Goal: Transaction & Acquisition: Purchase product/service

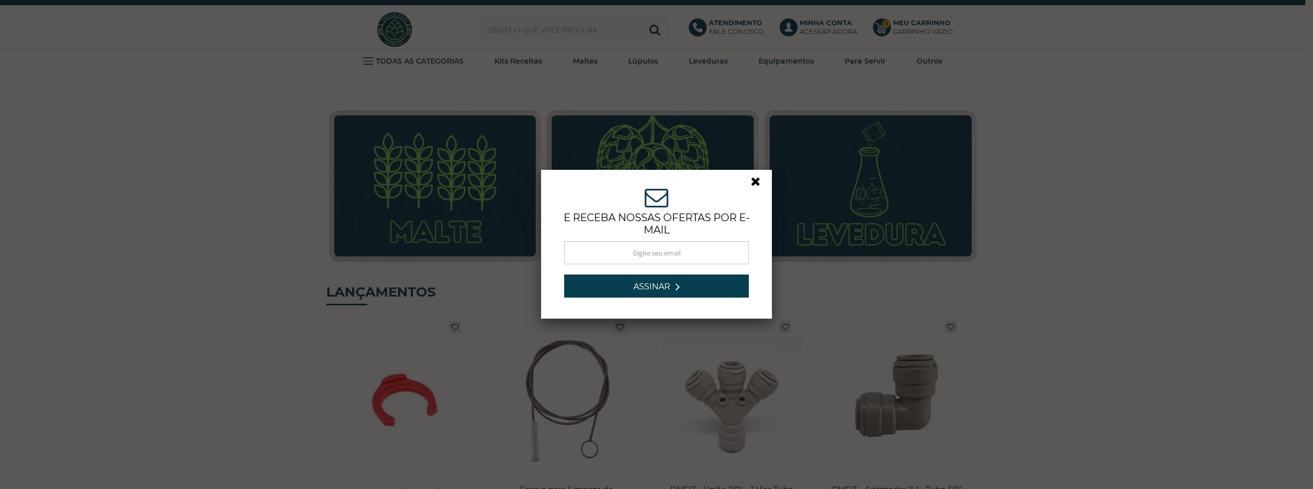
click at [529, 26] on div "ASSINE NOSSA NEWSLETTER e receba nossas ofertas por e-mail Obrigado por se insc…" at bounding box center [656, 244] width 1313 height 489
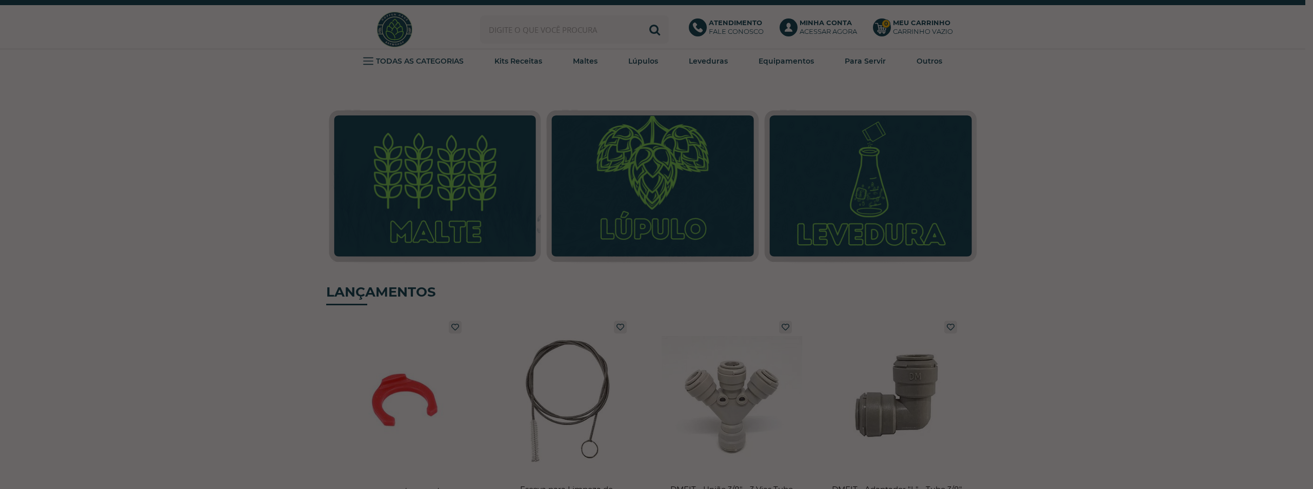
click at [529, 26] on div at bounding box center [656, 244] width 1313 height 489
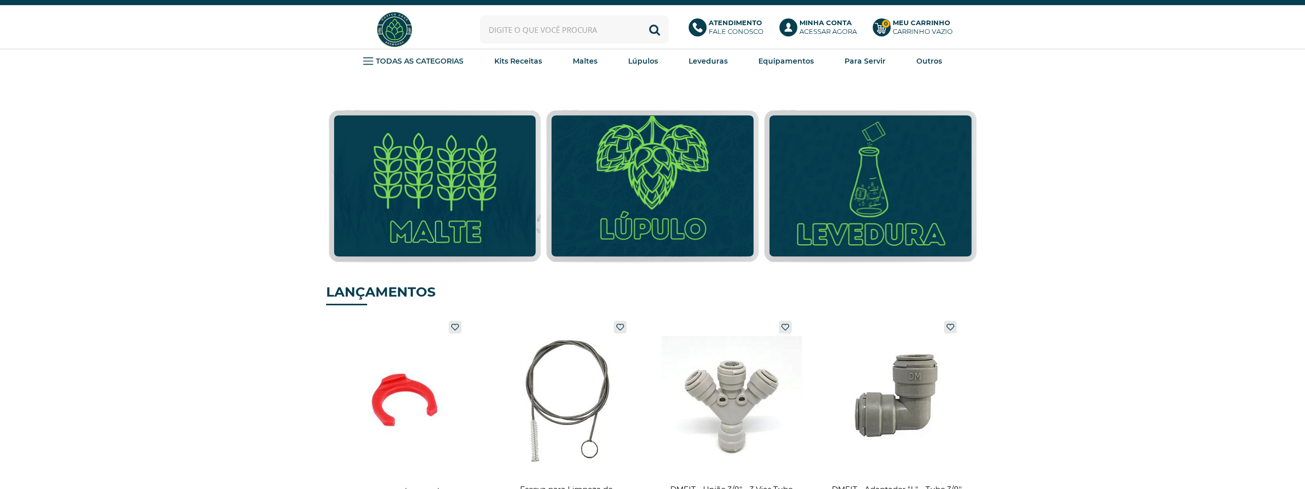
click at [529, 26] on input "text" at bounding box center [574, 29] width 189 height 28
type input "centennial"
click at [641, 15] on button "Buscar" at bounding box center [655, 29] width 28 height 28
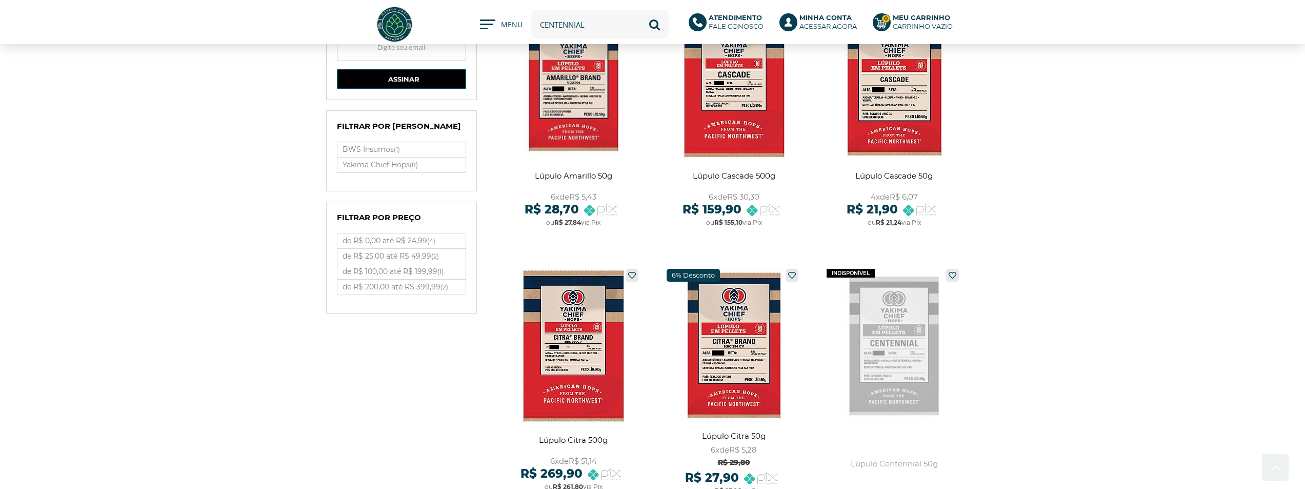
scroll to position [205, 0]
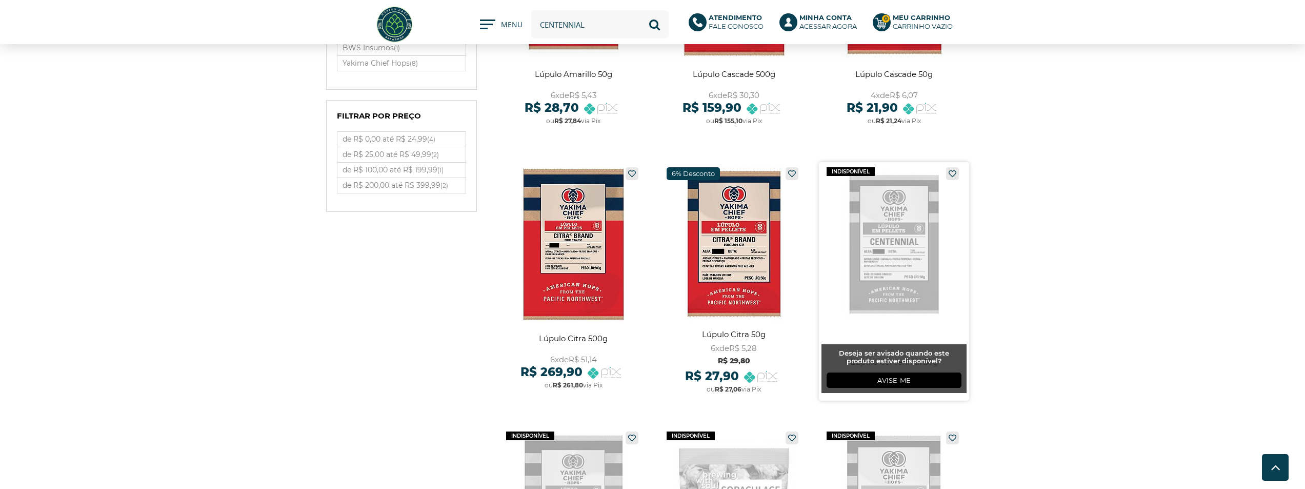
click at [886, 250] on link at bounding box center [894, 281] width 150 height 238
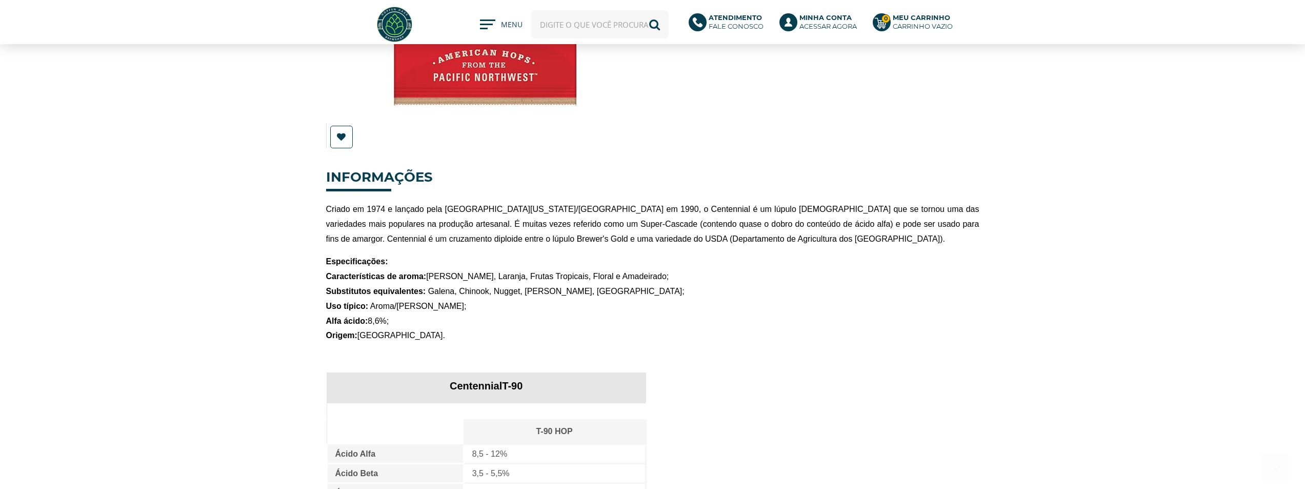
scroll to position [308, 0]
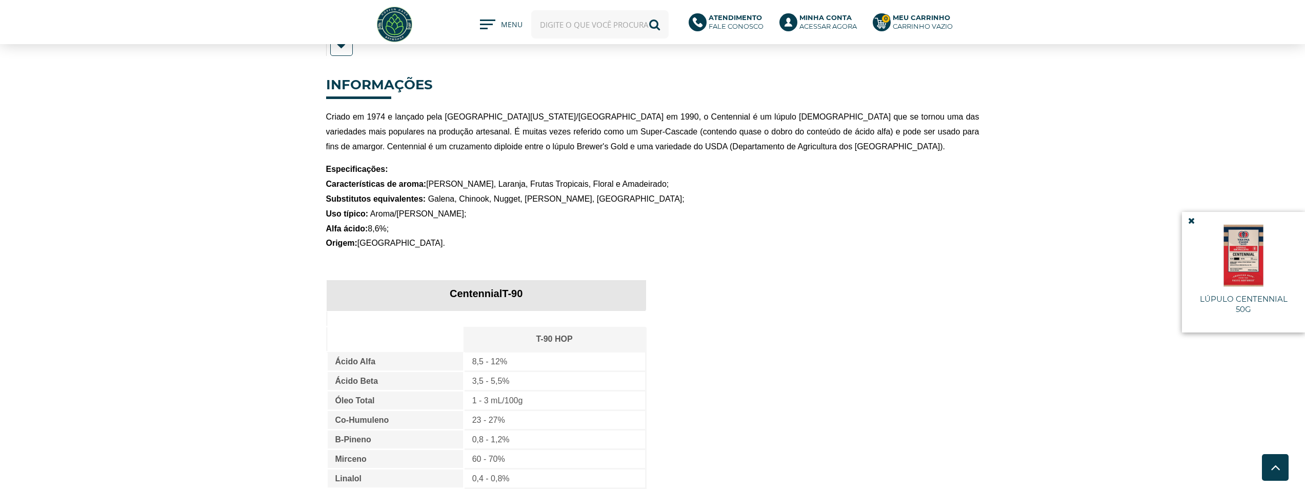
scroll to position [308, 0]
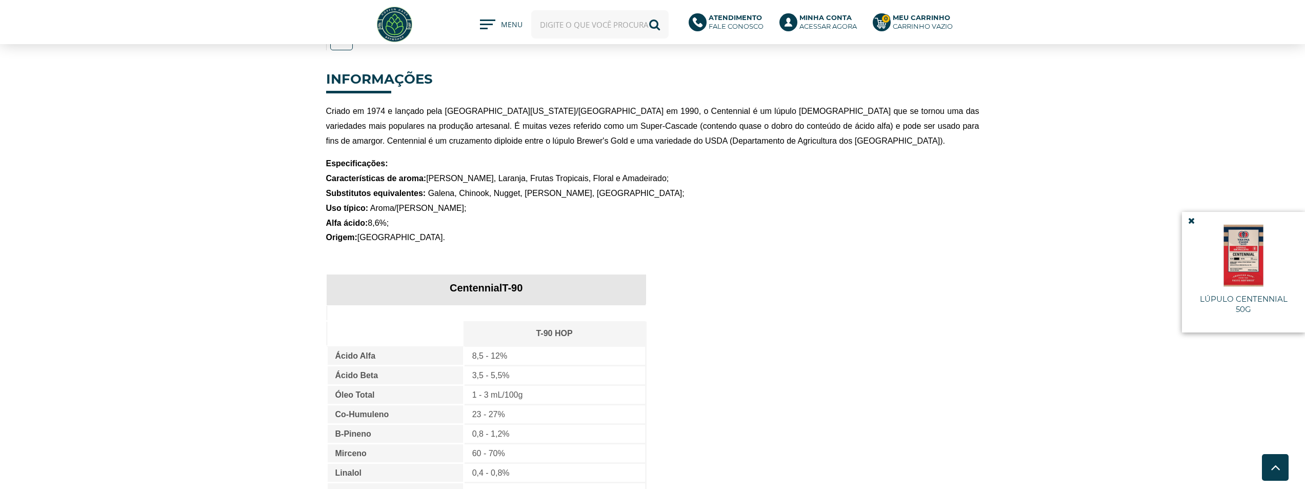
click at [570, 28] on input "text" at bounding box center [599, 24] width 137 height 28
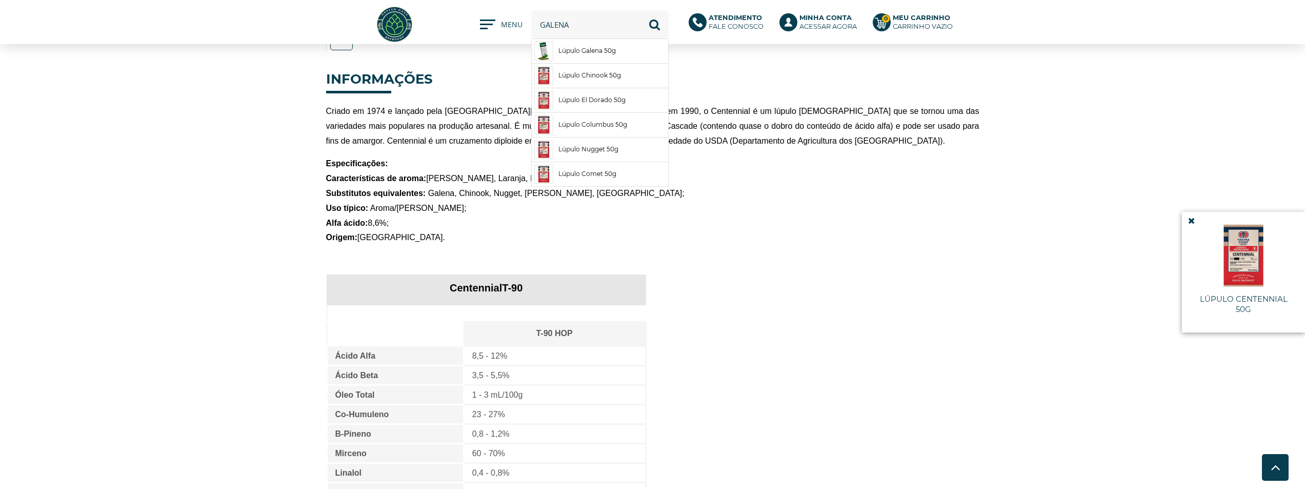
type input "galena"
click at [641, 10] on button "Buscar" at bounding box center [655, 24] width 28 height 28
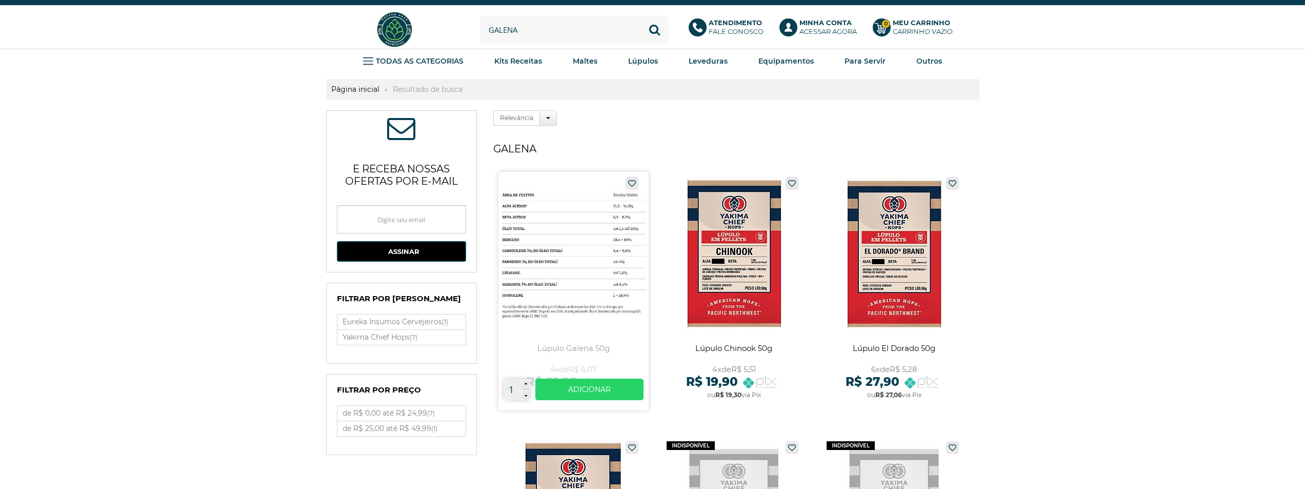
click at [574, 241] on link at bounding box center [574, 291] width 150 height 238
